Goal: Task Accomplishment & Management: Manage account settings

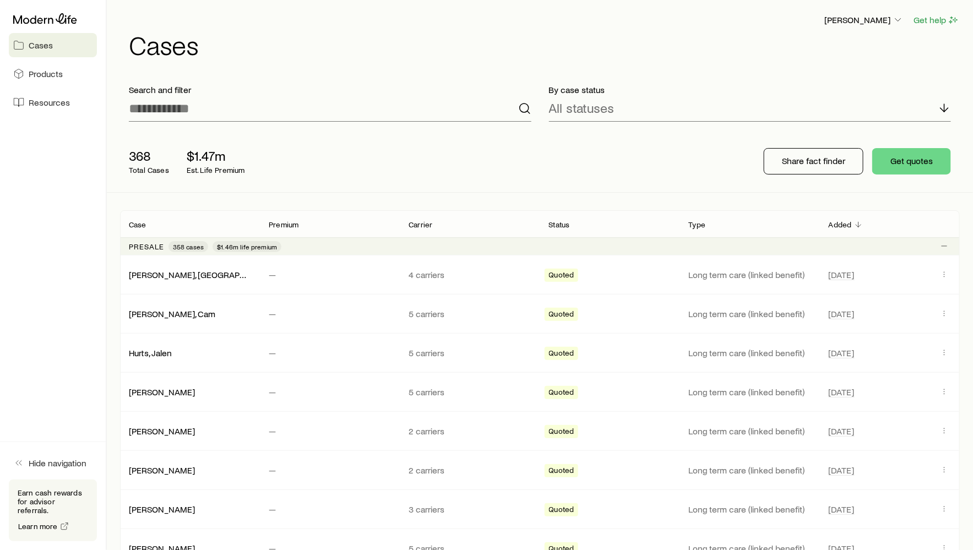
click at [862, 8] on div "Richard Loeffler Get help Cases" at bounding box center [540, 35] width 840 height 71
click at [861, 13] on div "Richard Loeffler" at bounding box center [864, 20] width 80 height 14
click at [861, 17] on p "Richard Loeffler" at bounding box center [863, 19] width 79 height 11
click at [796, 113] on button "Sign out" at bounding box center [839, 108] width 123 height 20
